Goal: Task Accomplishment & Management: Manage account settings

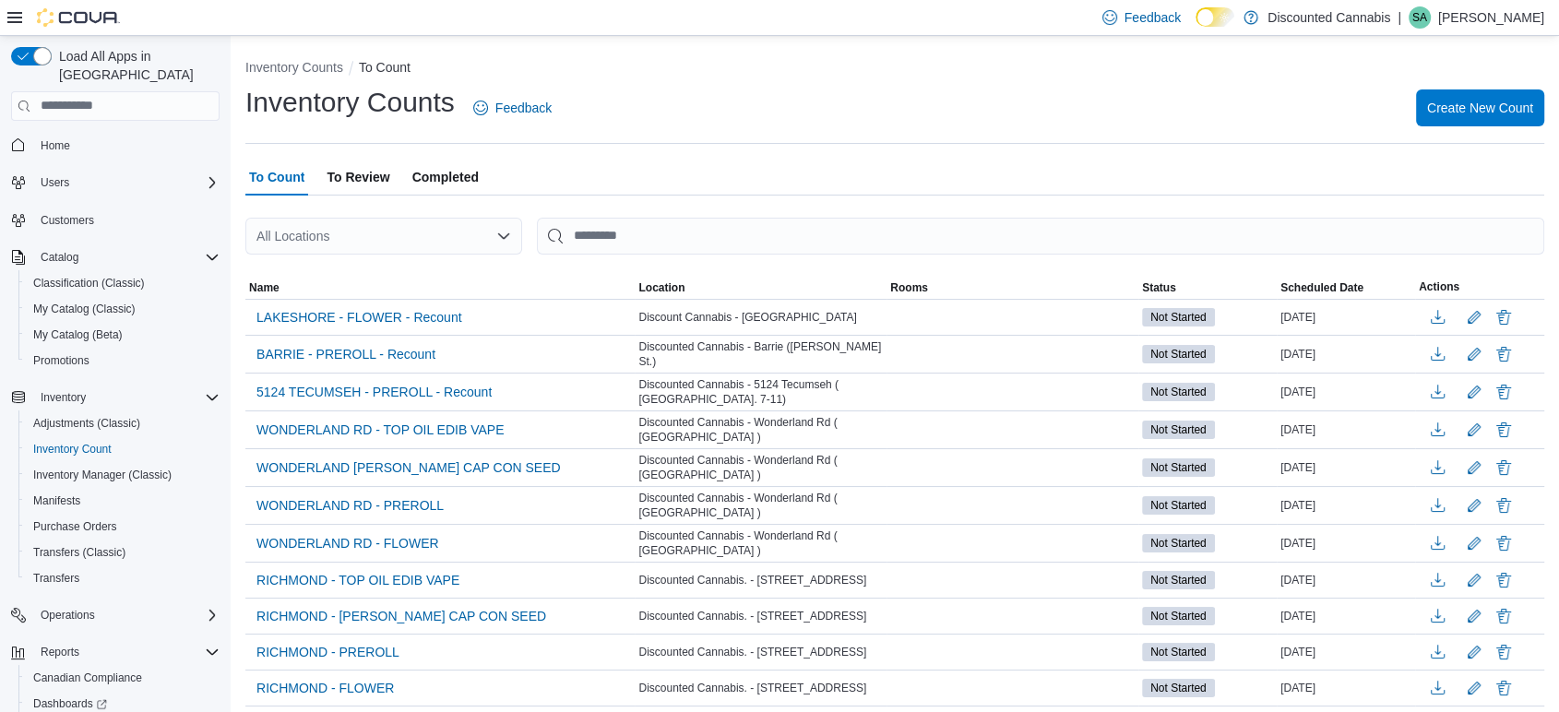
click at [504, 239] on icon "Open list of options" at bounding box center [503, 236] width 15 height 15
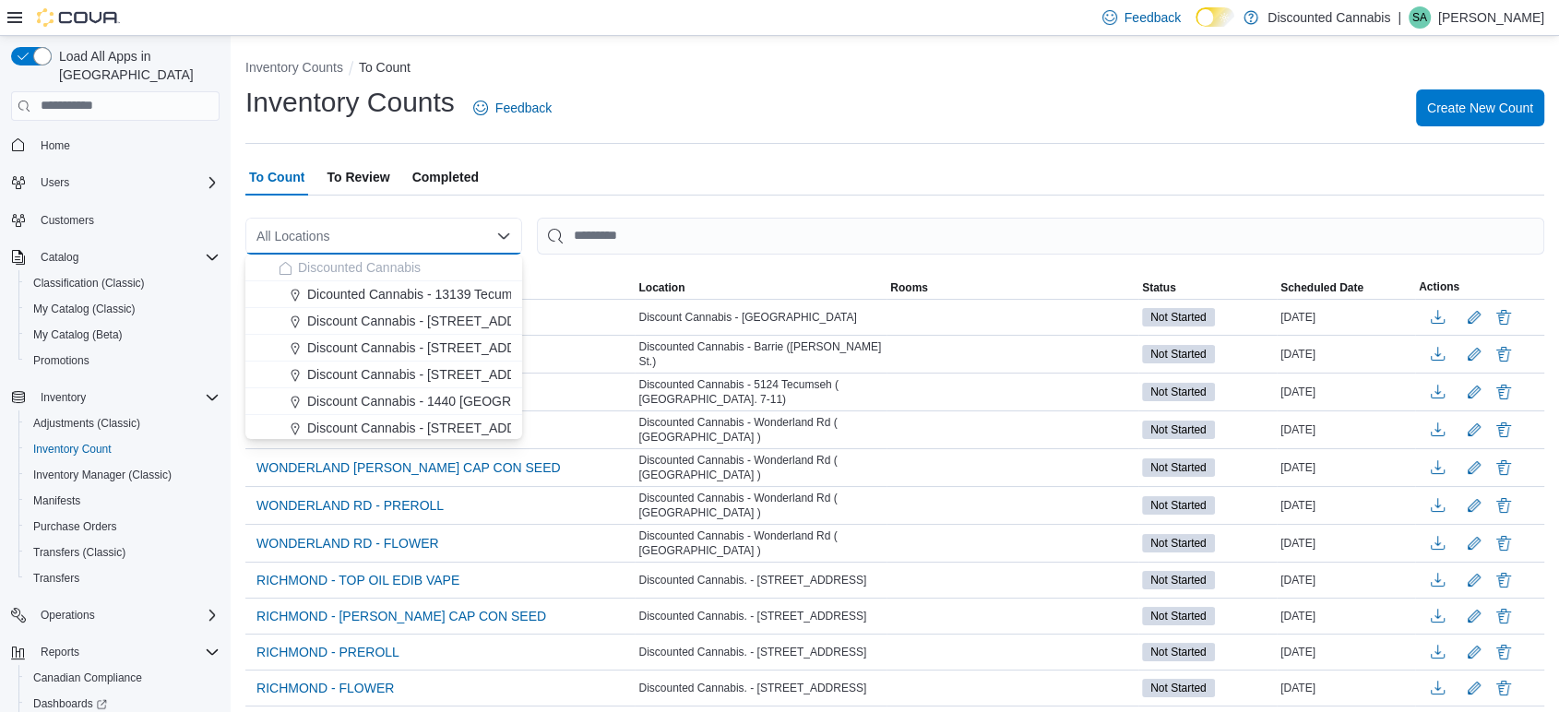
click at [738, 165] on div "To Count To Review Completed" at bounding box center [894, 177] width 1299 height 37
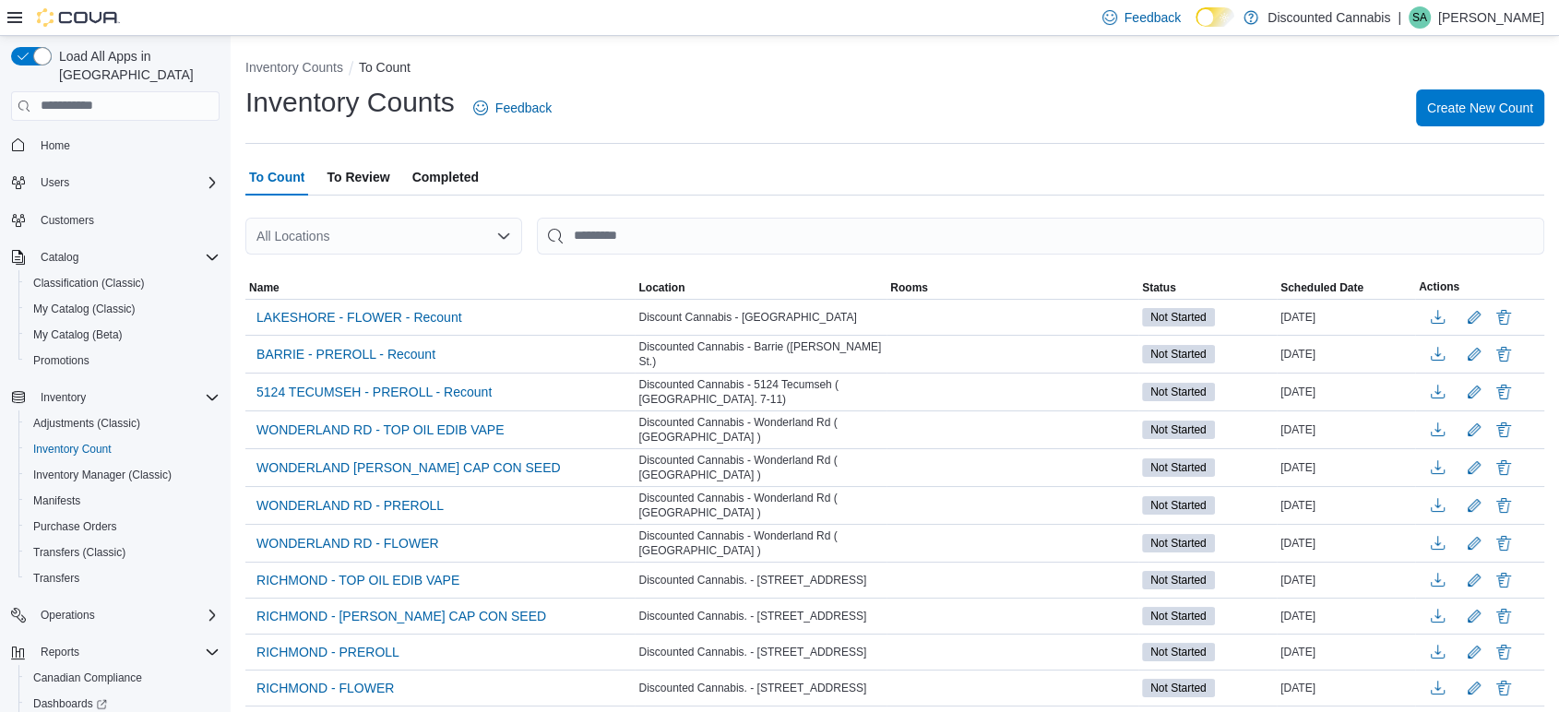
click at [364, 239] on div "All Locations" at bounding box center [383, 236] width 277 height 37
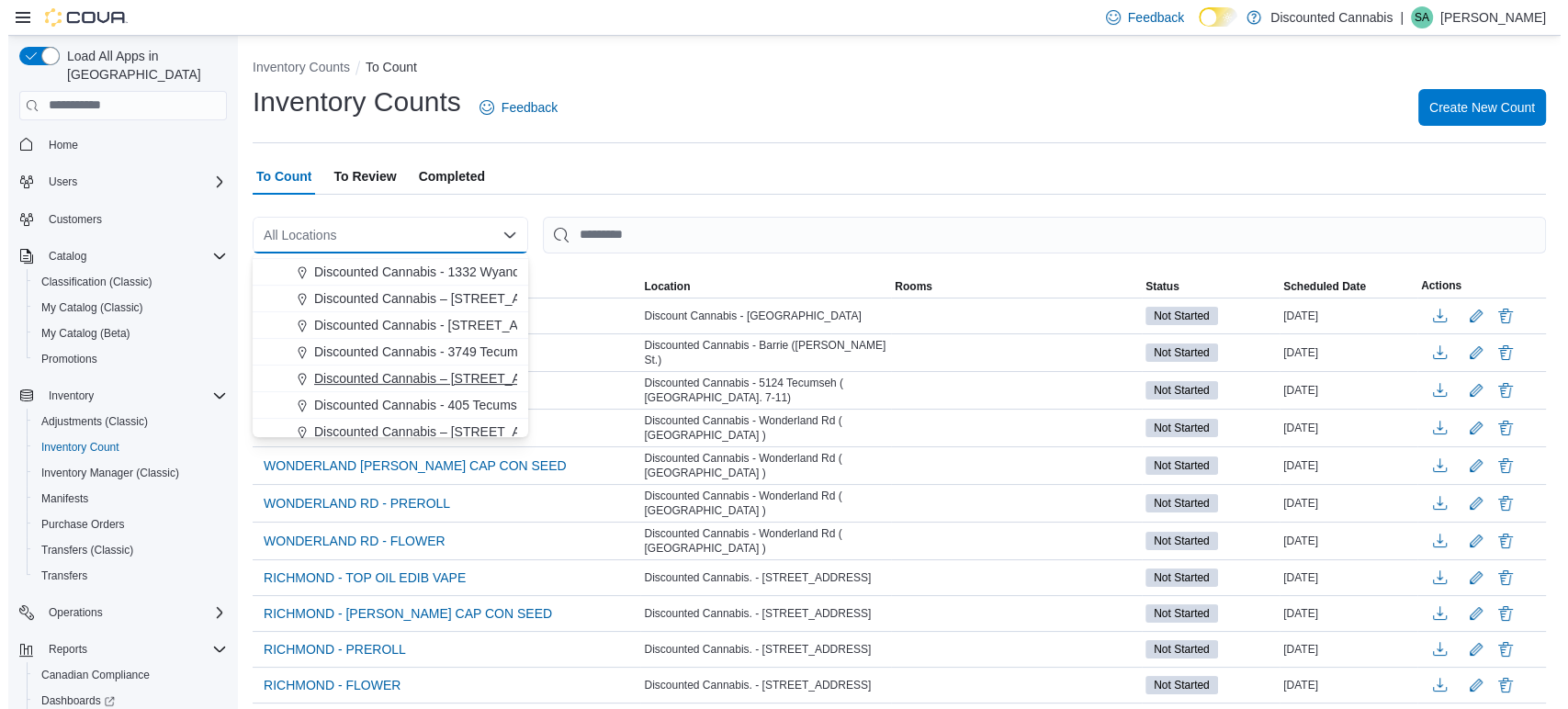
scroll to position [478, 0]
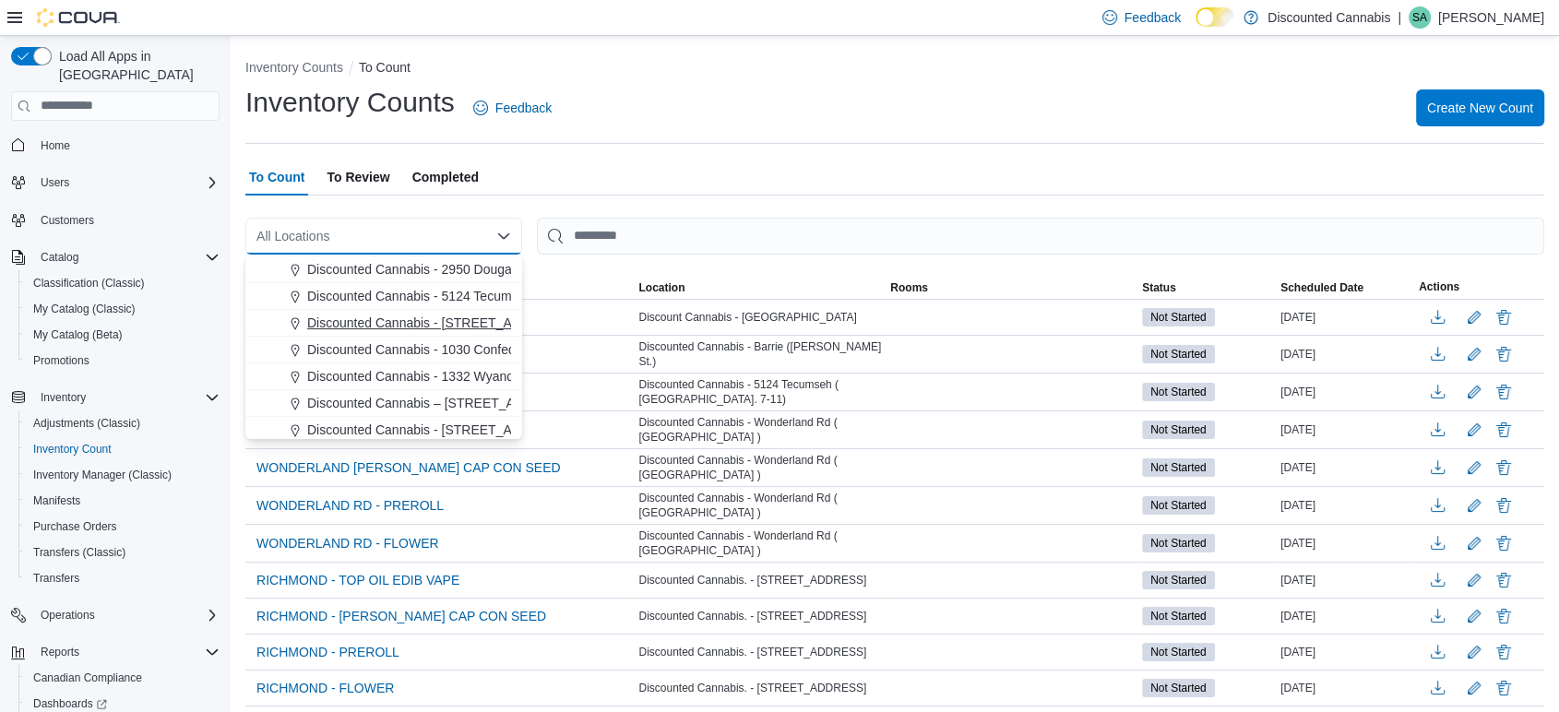
click at [432, 319] on span "Discounted Cannabis - 809 Victoria St ( Kitchener )" at bounding box center [475, 323] width 336 height 18
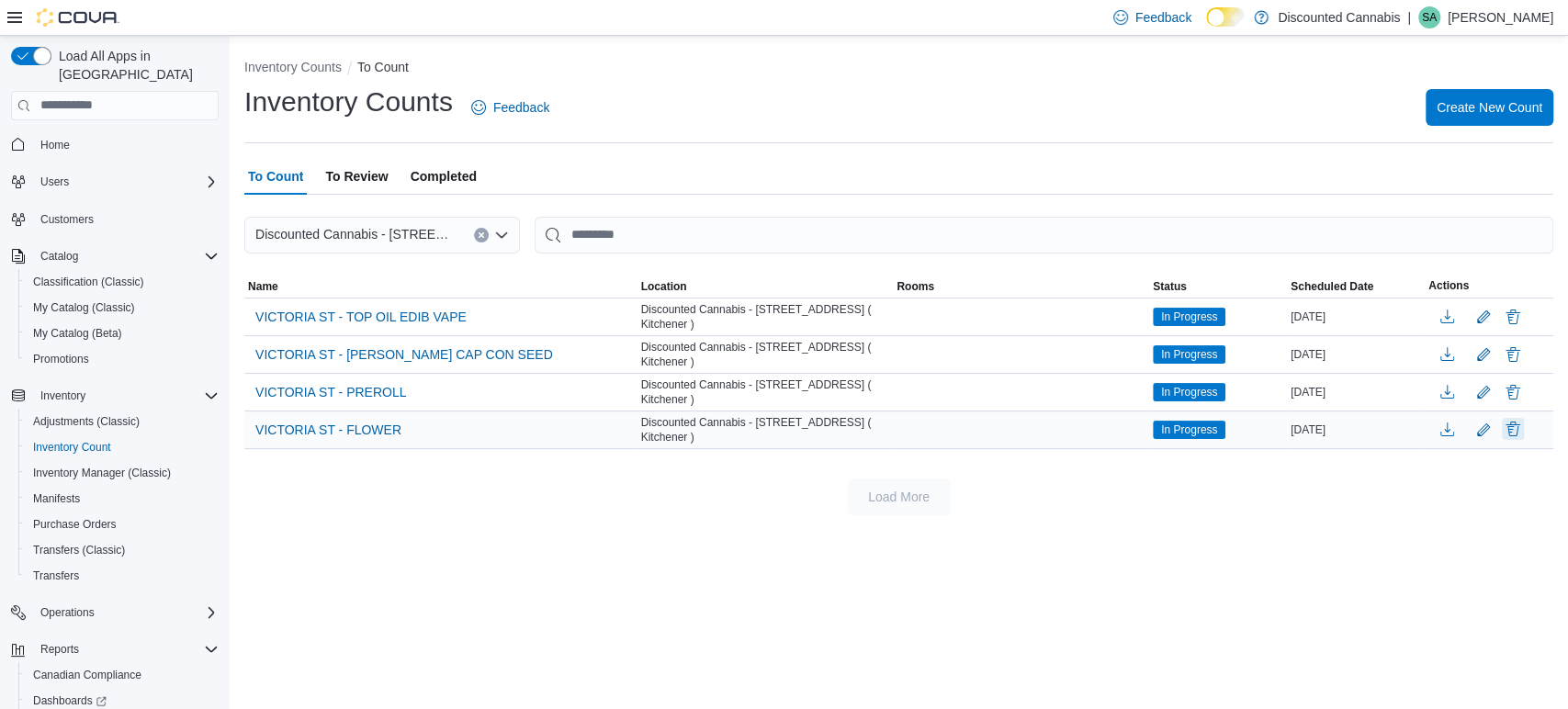
click at [1515, 432] on button "Delete" at bounding box center [1513, 429] width 22 height 22
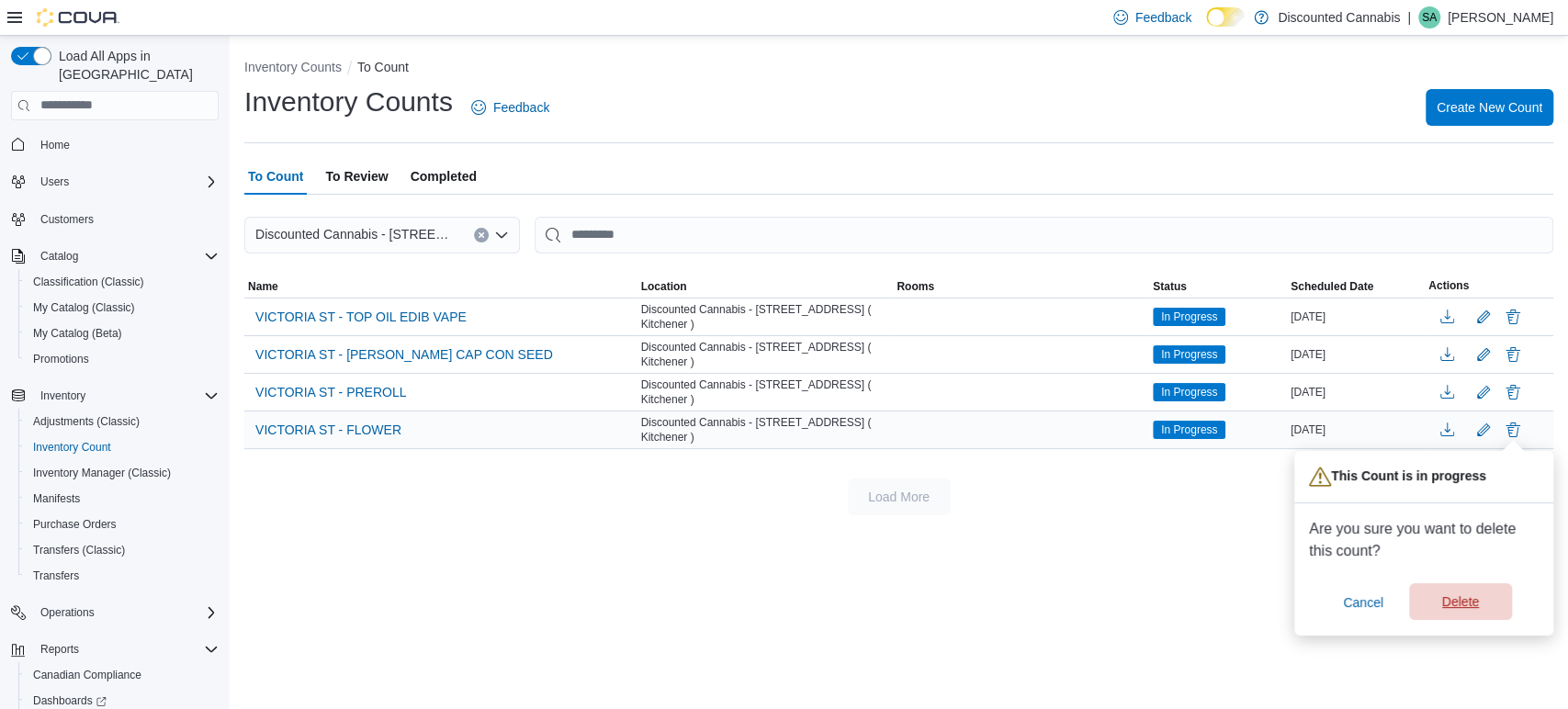
click at [1456, 604] on span "Delete" at bounding box center [1460, 601] width 37 height 18
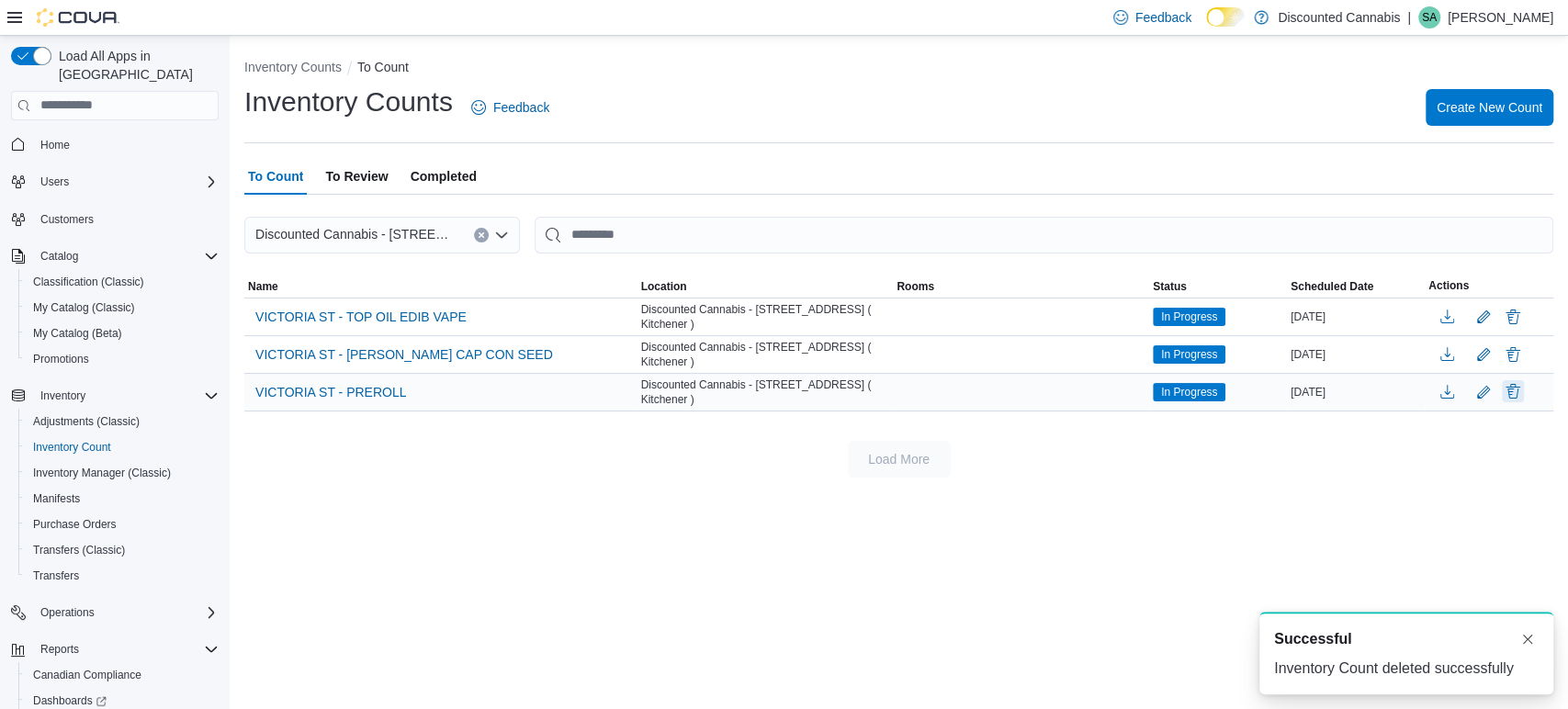
scroll to position [0, 0]
click at [1511, 401] on button "Delete" at bounding box center [1513, 391] width 22 height 22
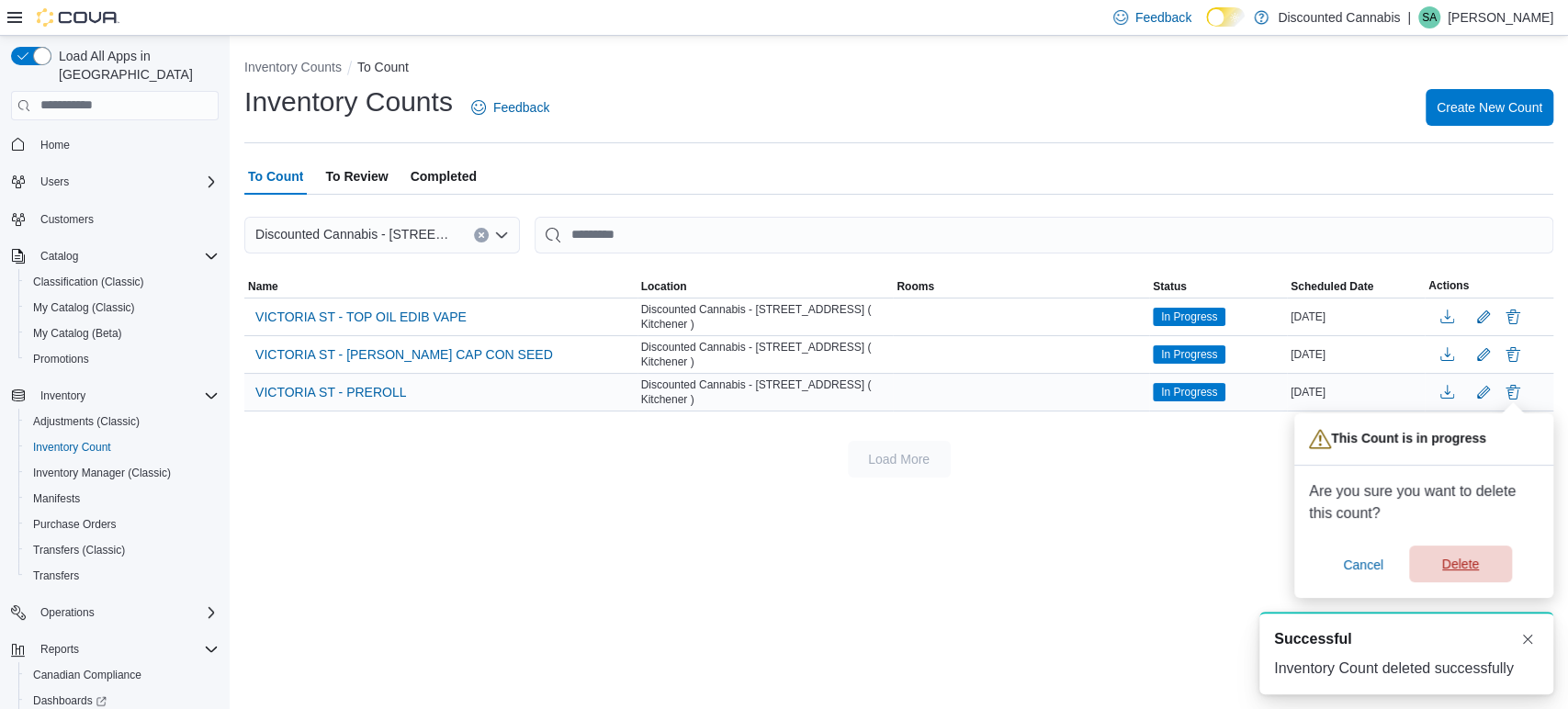
click at [1479, 581] on span "Delete" at bounding box center [1459, 564] width 81 height 37
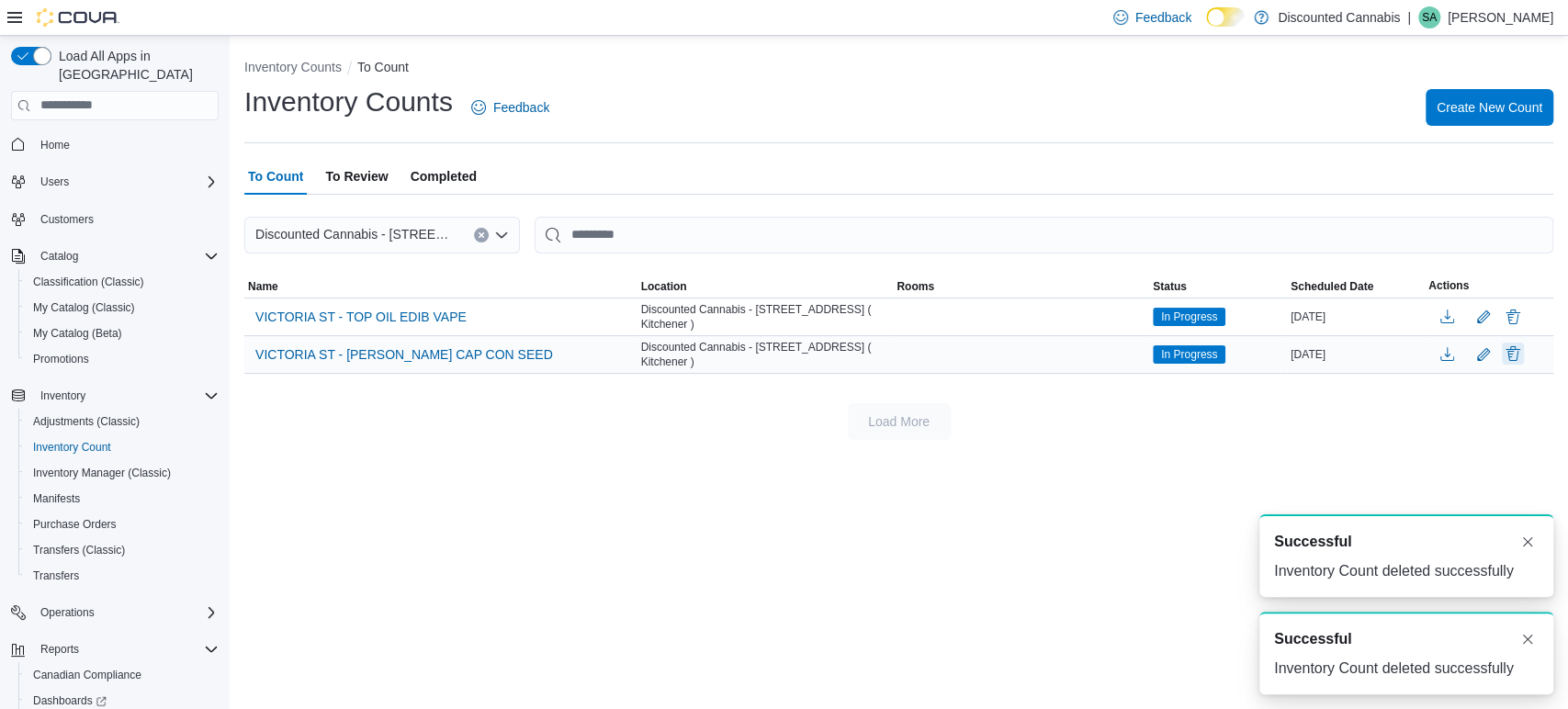
click at [1510, 356] on button "Delete" at bounding box center [1513, 354] width 22 height 22
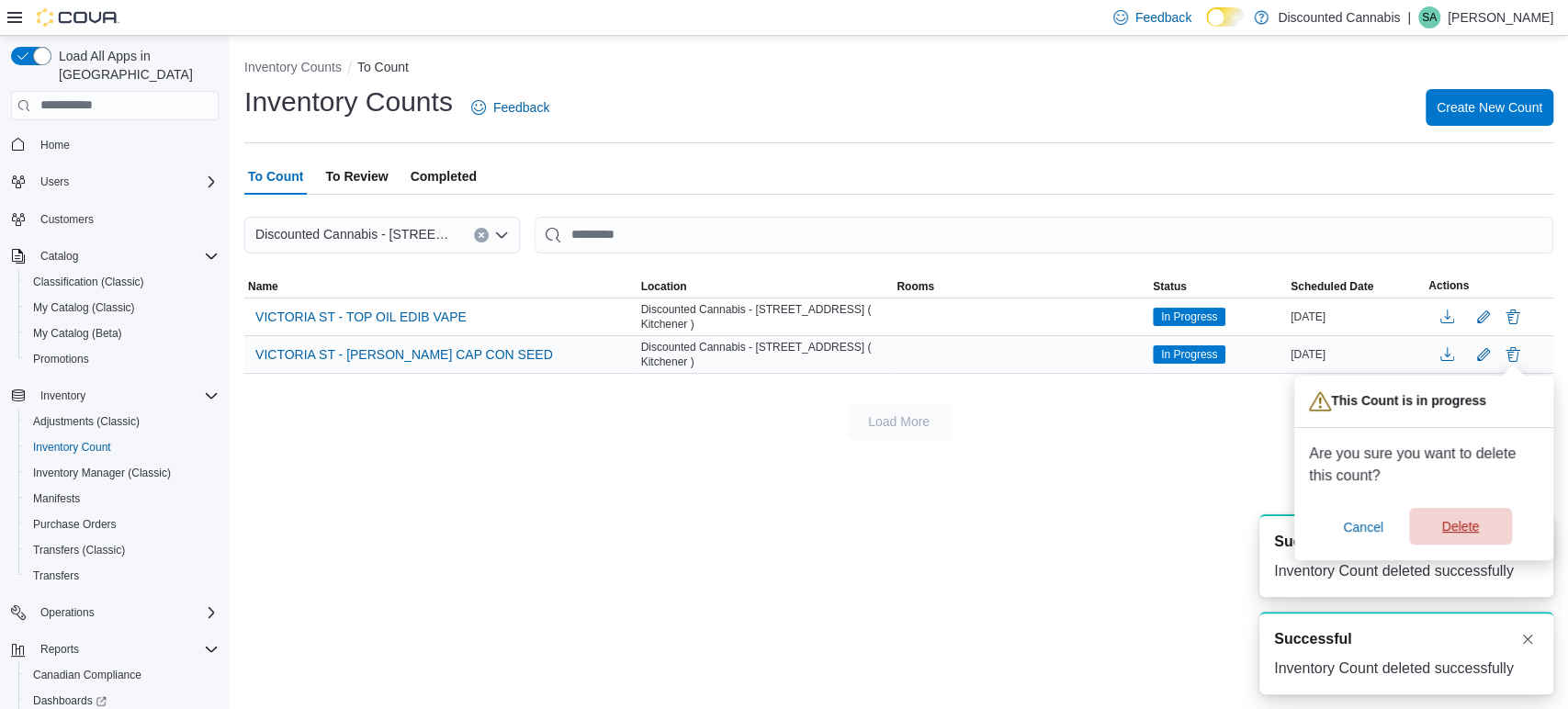
click at [1464, 519] on span "Delete" at bounding box center [1460, 526] width 37 height 18
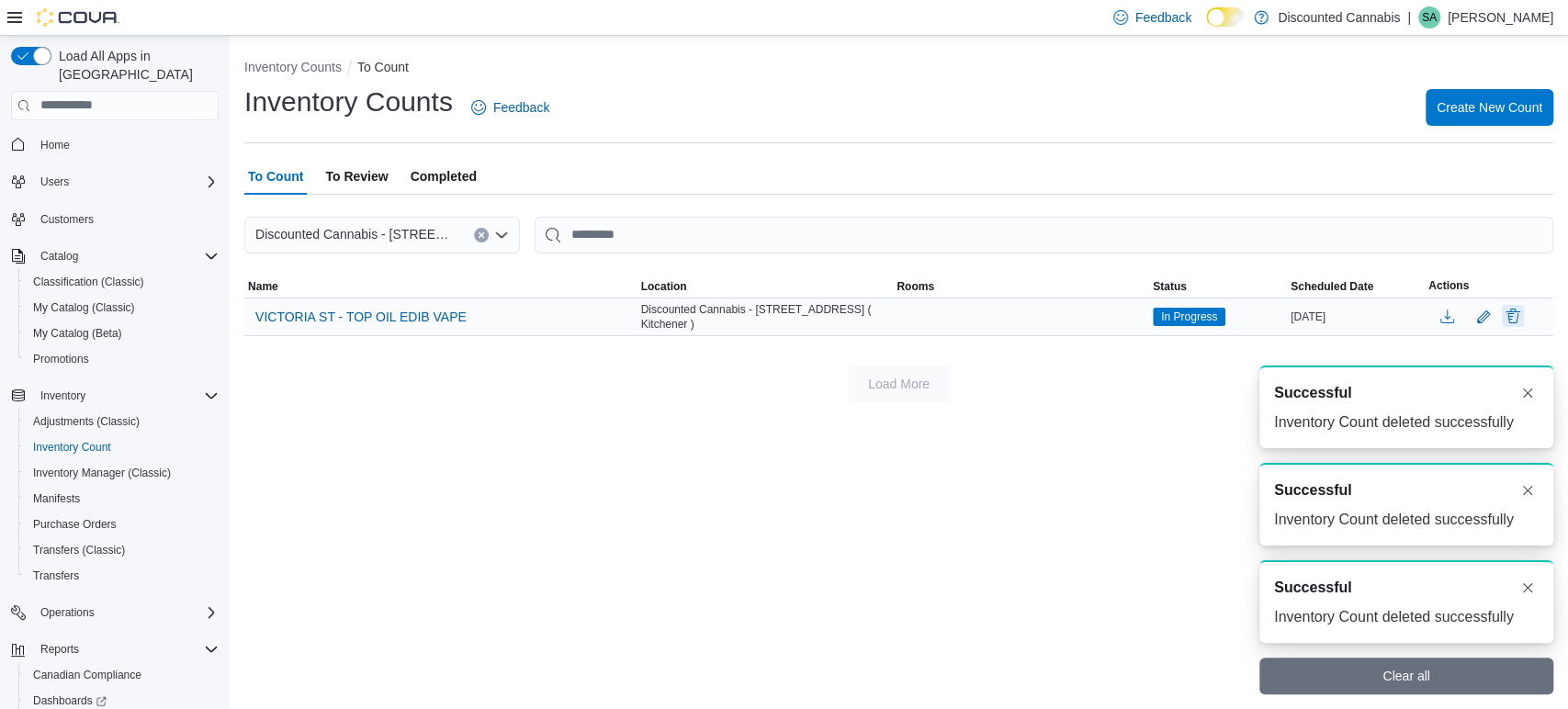
click at [1511, 327] on button "Delete" at bounding box center [1513, 316] width 22 height 22
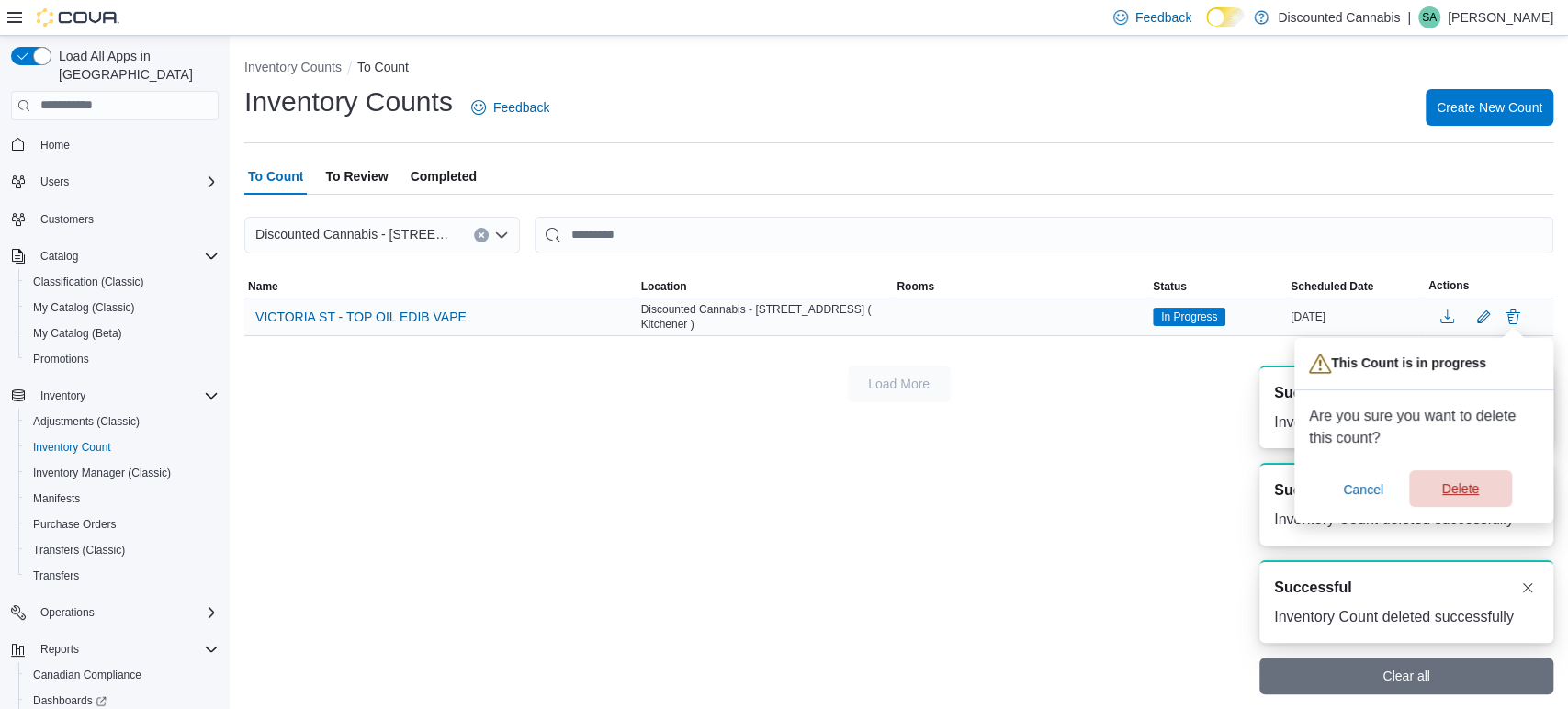
click at [1489, 492] on span "Delete" at bounding box center [1459, 488] width 81 height 37
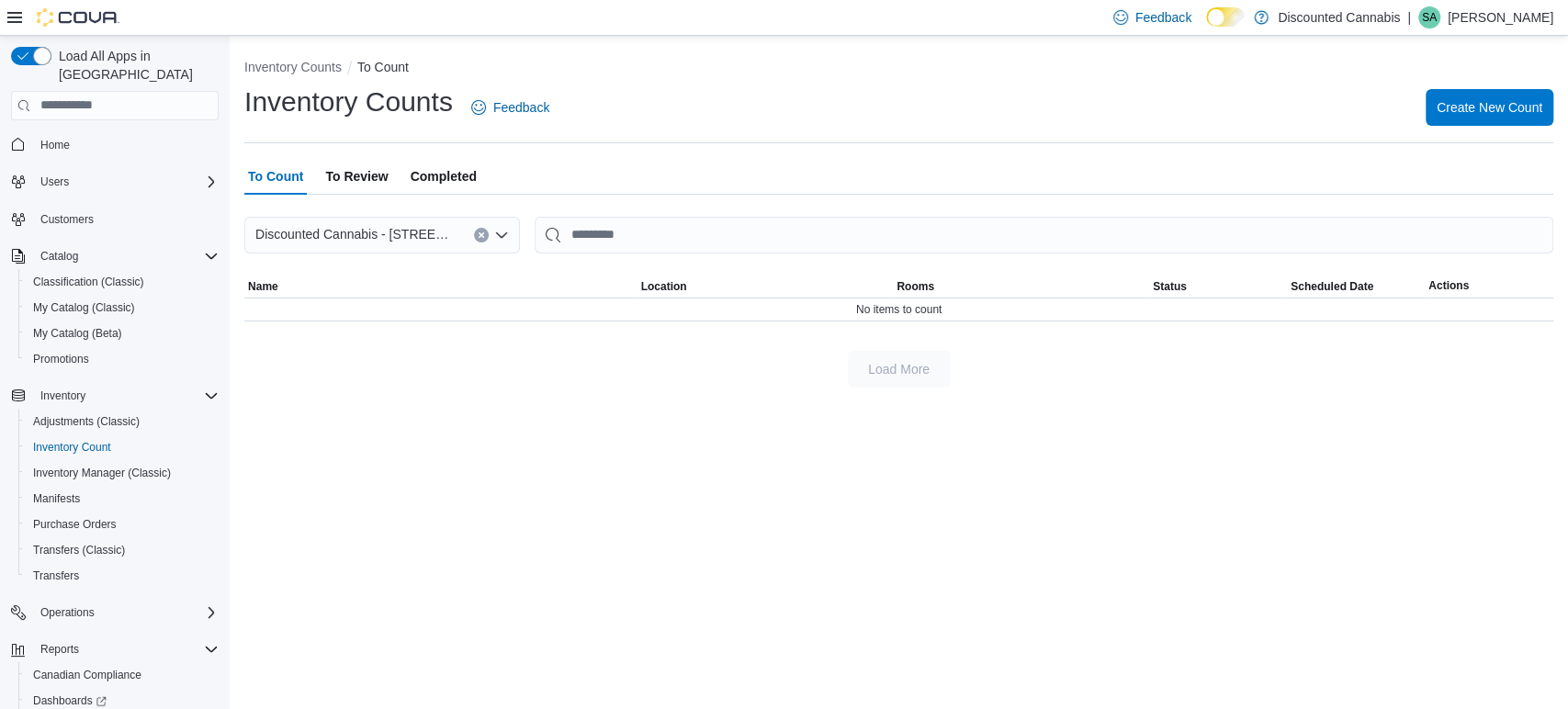
click at [345, 179] on span "To Review" at bounding box center [356, 176] width 63 height 37
